Goal: Information Seeking & Learning: Understand process/instructions

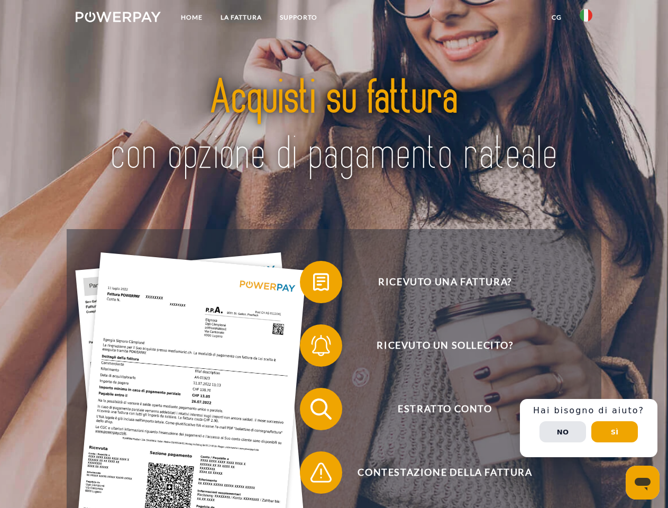
click at [118, 19] on img at bounding box center [118, 17] width 85 height 11
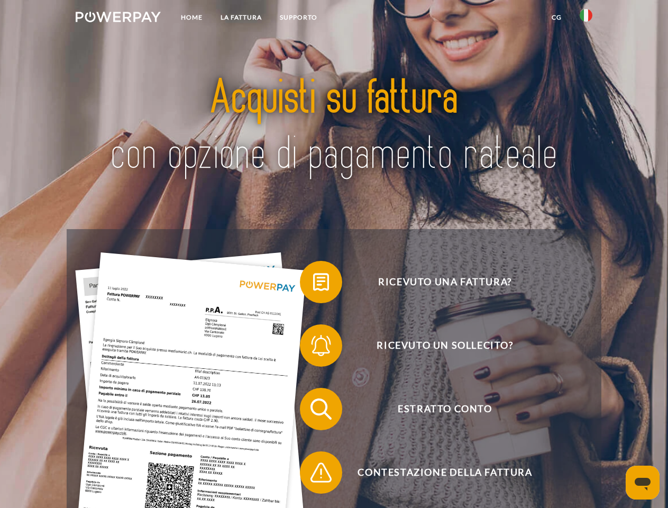
click at [586, 19] on img at bounding box center [586, 15] width 13 height 13
click at [557, 17] on link "CG" at bounding box center [557, 17] width 28 height 19
click at [313, 284] on span at bounding box center [305, 282] width 53 height 53
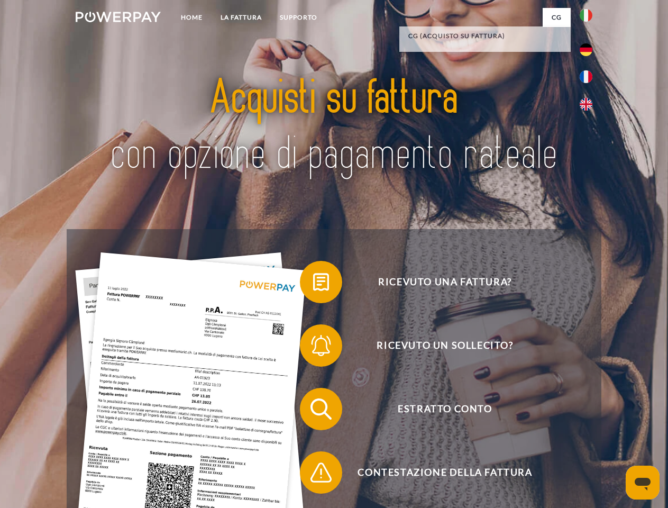
click at [313, 348] on span at bounding box center [305, 345] width 53 height 53
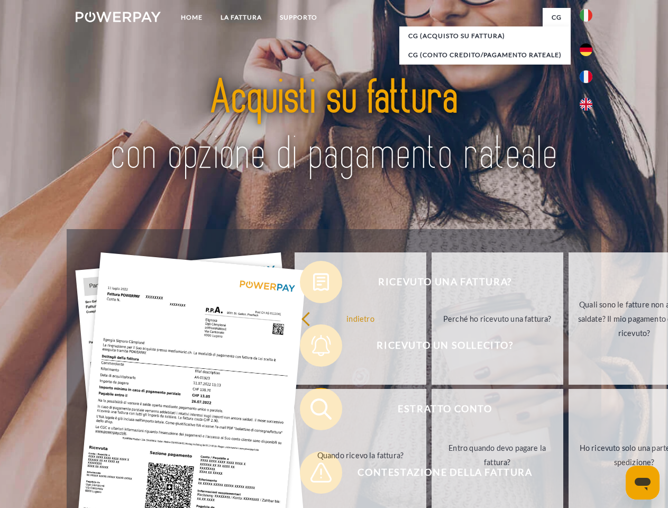
click at [432, 411] on link "Entro quando devo pagare la fattura?" at bounding box center [498, 455] width 132 height 132
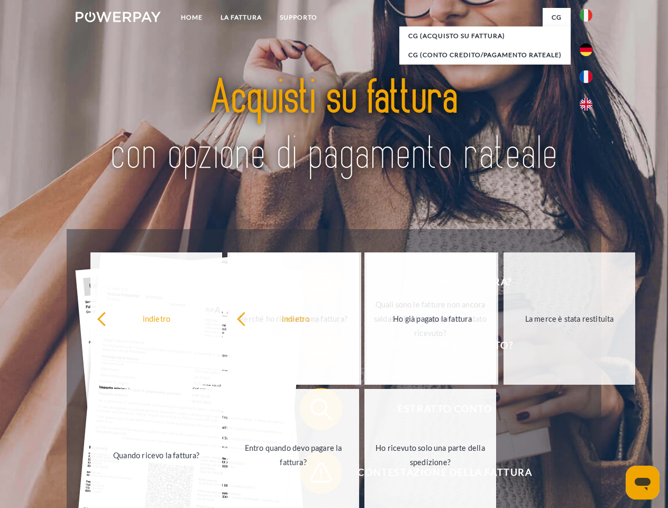
click at [313, 475] on span at bounding box center [305, 472] width 53 height 53
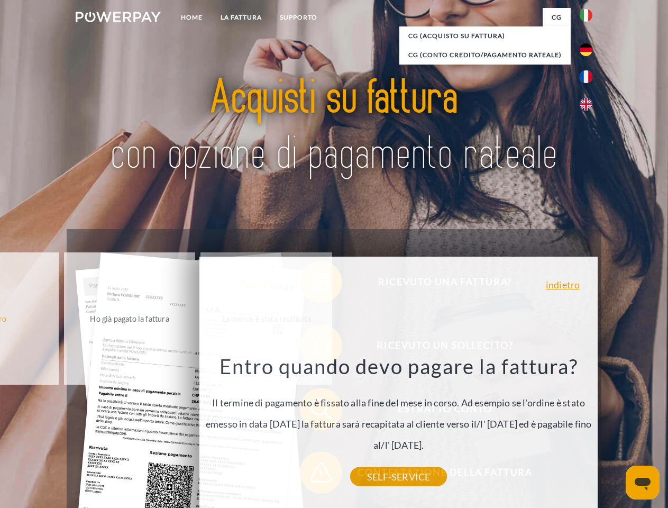
click at [589, 428] on div "Ricevuto una fattura? Ricevuto un sollecito? Estratto conto indietro" at bounding box center [334, 440] width 535 height 423
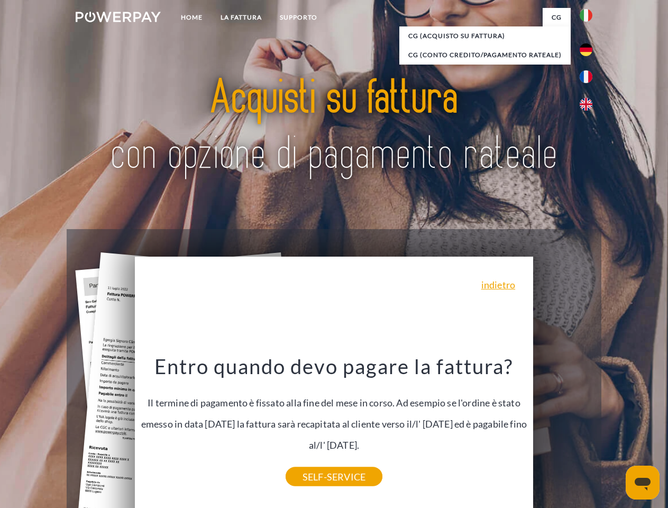
click at [563, 430] on span "Estratto conto" at bounding box center [444, 409] width 259 height 42
click at [615, 432] on header "Home LA FATTURA [GEOGRAPHIC_DATA]" at bounding box center [334, 365] width 668 height 731
